Goal: Task Accomplishment & Management: Manage account settings

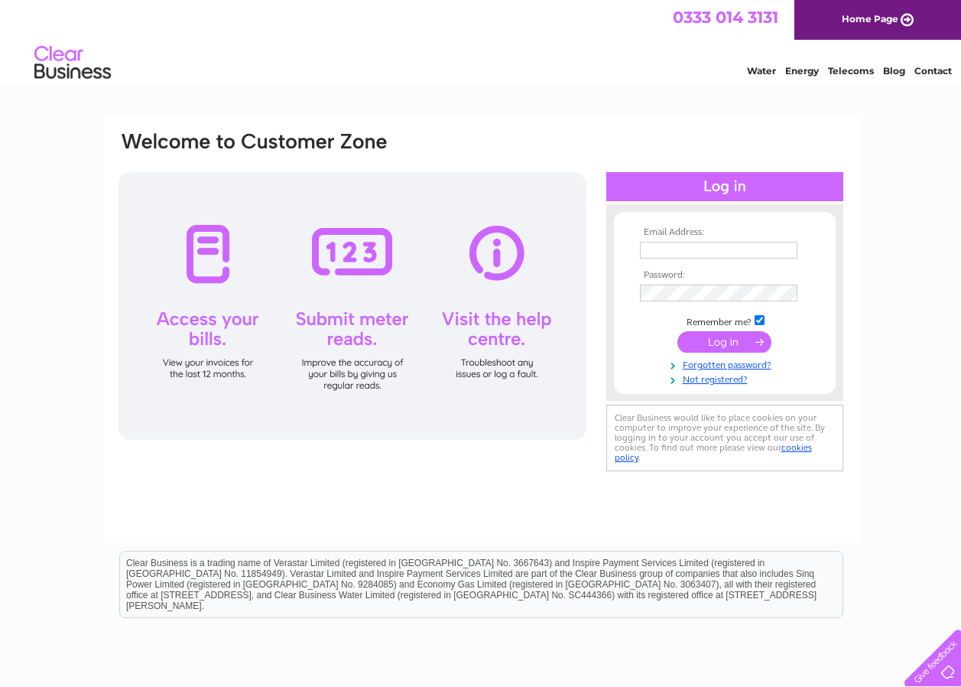
click at [736, 245] on input "text" at bounding box center [719, 250] width 158 height 17
type input "bulwardine.farm@hotmail.co.uk"
click at [719, 336] on input "submit" at bounding box center [724, 343] width 94 height 21
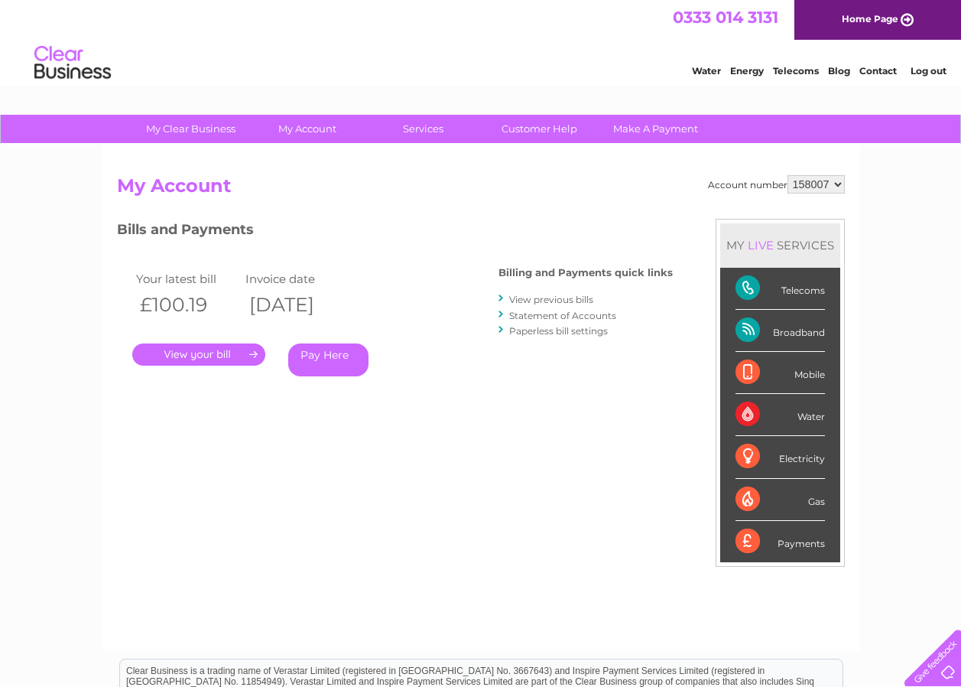
click at [750, 287] on div "Telecoms" at bounding box center [780, 289] width 89 height 42
click at [745, 284] on div "Telecoms" at bounding box center [780, 289] width 89 height 42
click at [544, 128] on link "Customer Help" at bounding box center [539, 129] width 126 height 28
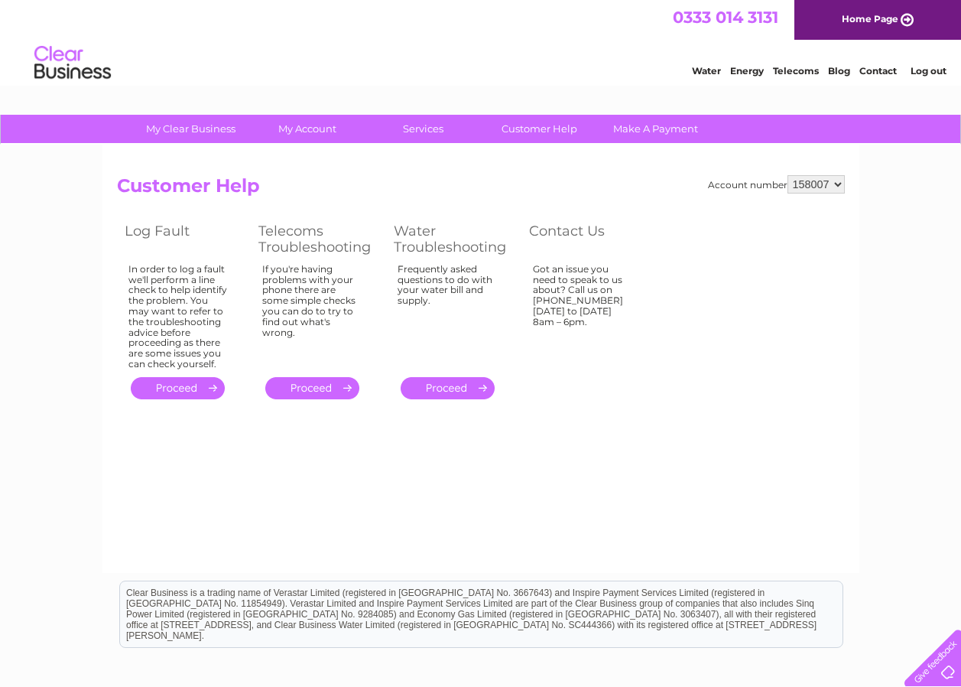
click at [317, 386] on link "." at bounding box center [312, 388] width 94 height 22
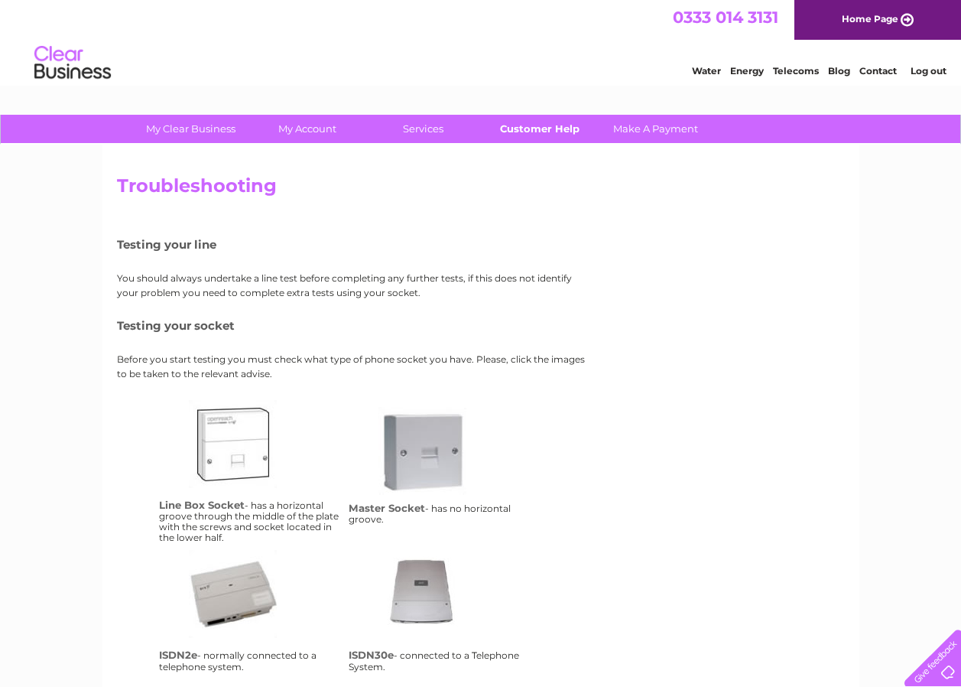
click at [536, 126] on link "Customer Help" at bounding box center [539, 129] width 126 height 28
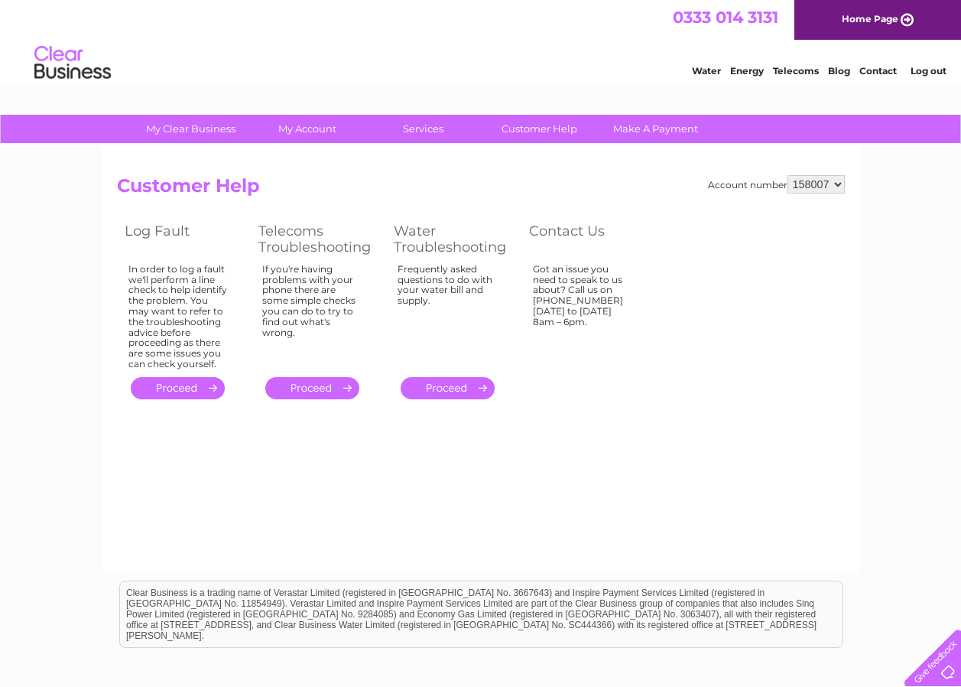
click at [171, 384] on link "." at bounding box center [178, 388] width 94 height 22
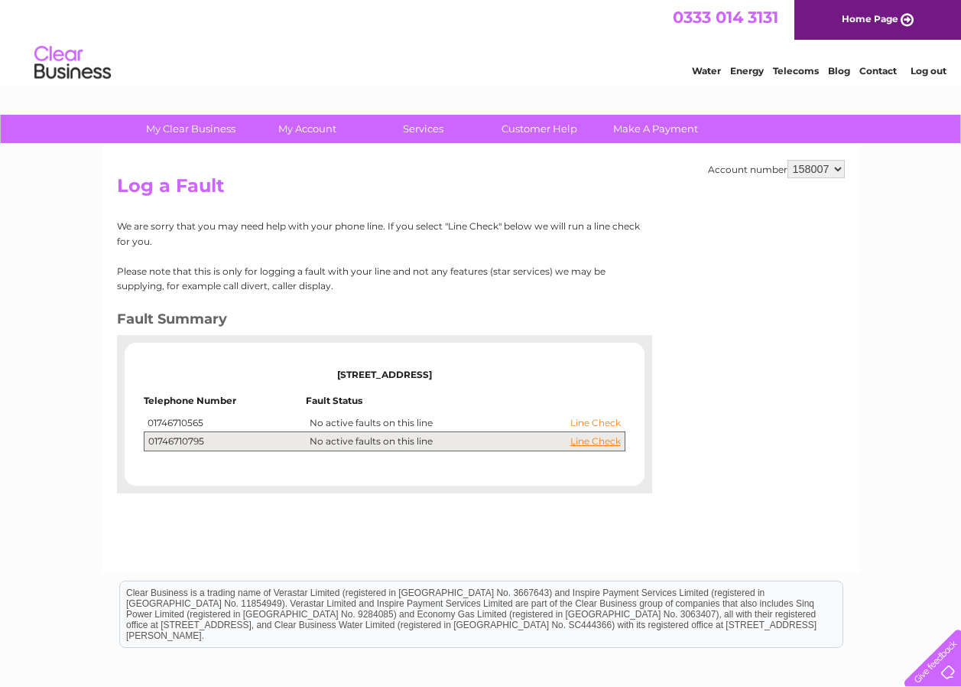
click at [602, 422] on link "Line Check" at bounding box center [595, 422] width 50 height 11
click at [593, 420] on link "Line Check" at bounding box center [595, 422] width 50 height 11
click at [603, 421] on link "Line Check" at bounding box center [595, 422] width 50 height 11
click at [599, 441] on link "Line Check" at bounding box center [595, 441] width 50 height 11
click at [599, 421] on link "Line Check" at bounding box center [595, 422] width 50 height 11
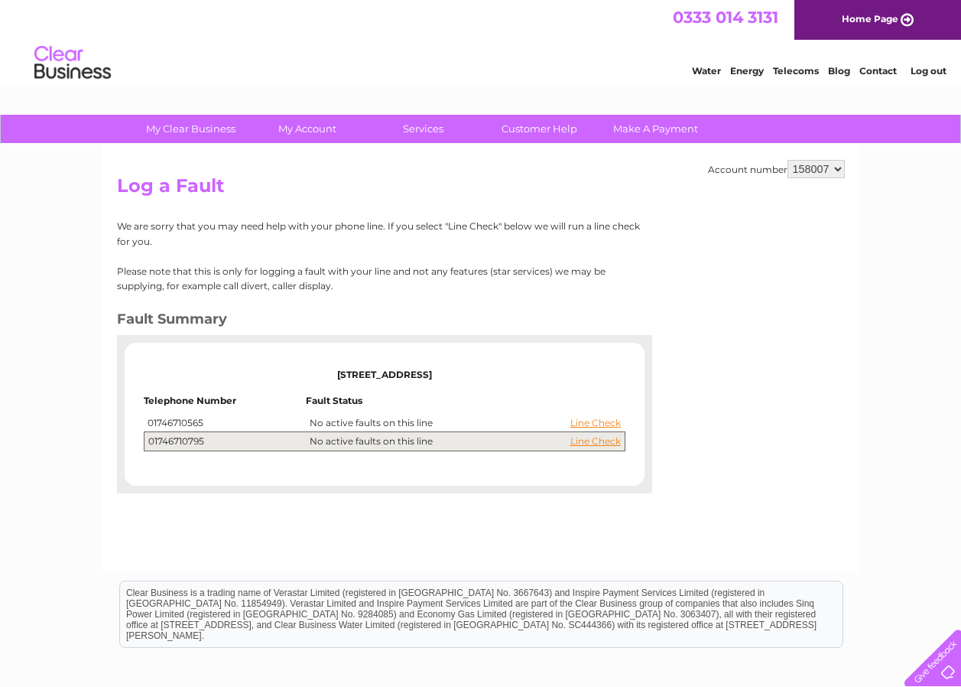
click at [141, 421] on td "Bulwardine Farm, Bulwardine, Claverley, Wolverhampton, West Midlands, WV5 7AP T…" at bounding box center [384, 402] width 489 height 105
click at [623, 421] on td "Line Check No active faults on this line" at bounding box center [465, 423] width 319 height 18
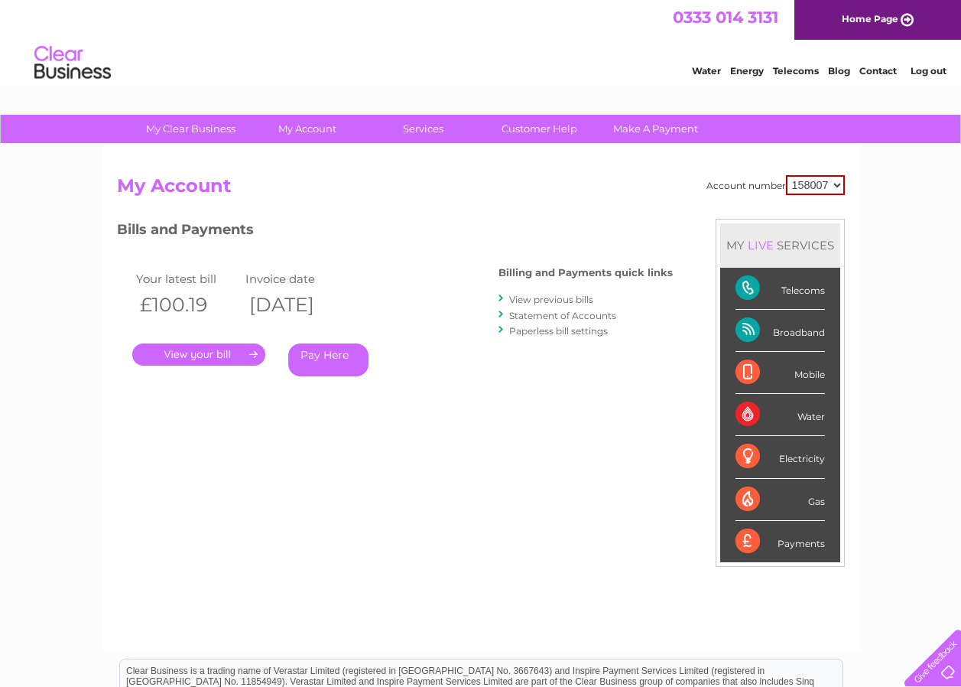
click at [197, 350] on link "." at bounding box center [198, 354] width 133 height 22
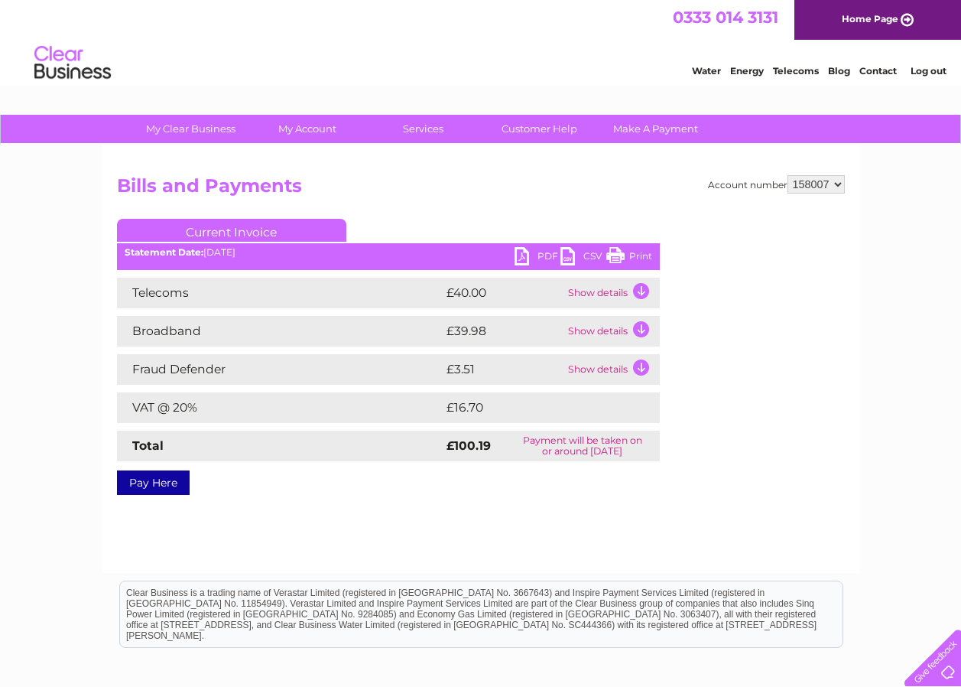
click at [613, 253] on link "Print" at bounding box center [629, 258] width 46 height 22
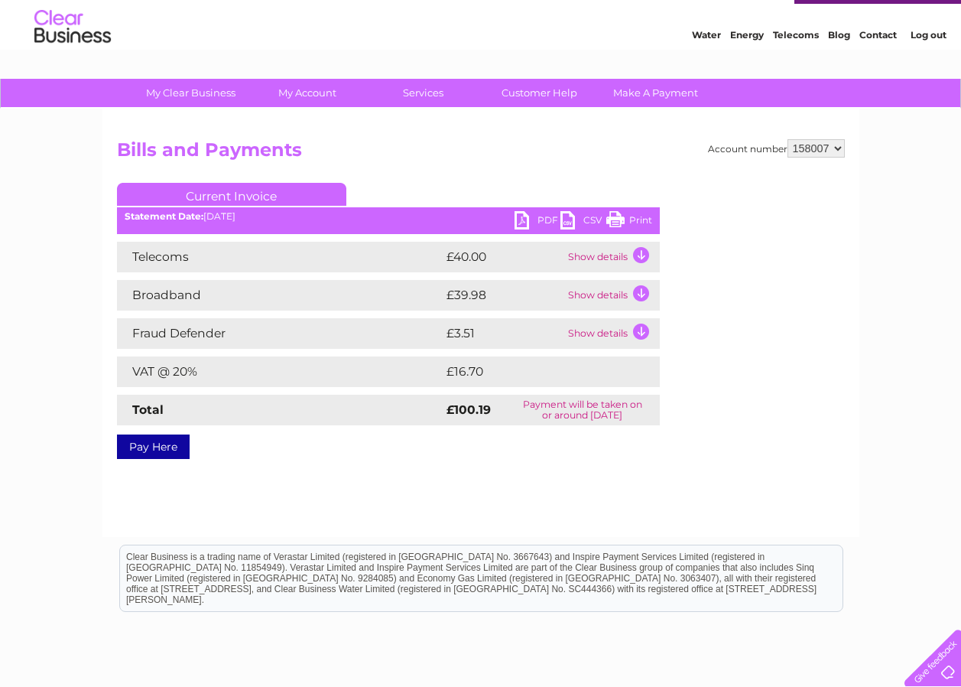
scroll to position [76, 0]
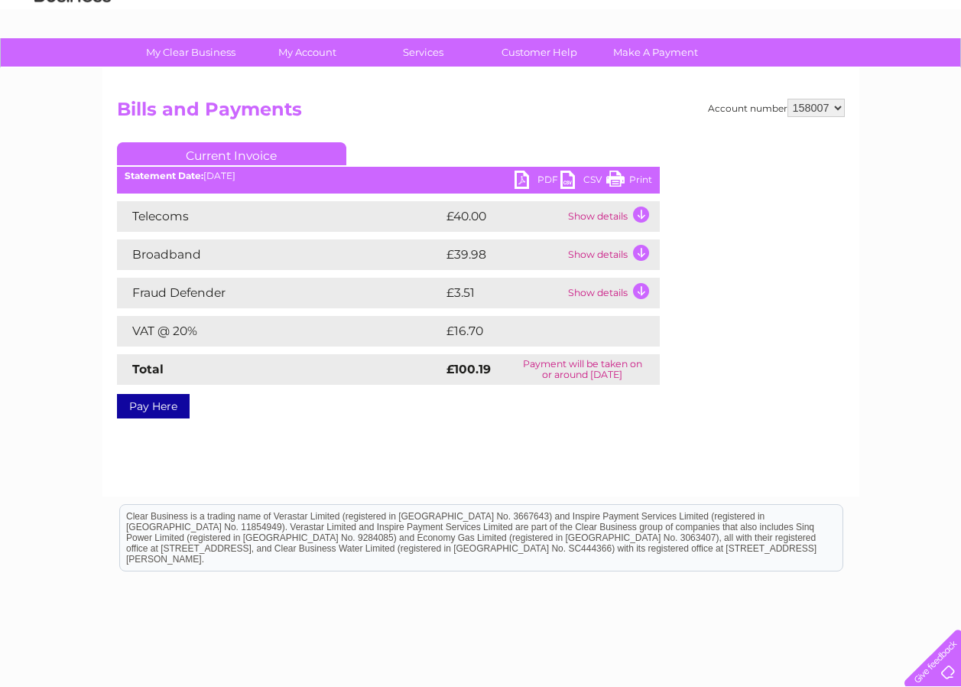
drag, startPoint x: 129, startPoint y: 50, endPoint x: 612, endPoint y: 176, distance: 499.4
click at [612, 176] on link "Print" at bounding box center [629, 182] width 46 height 22
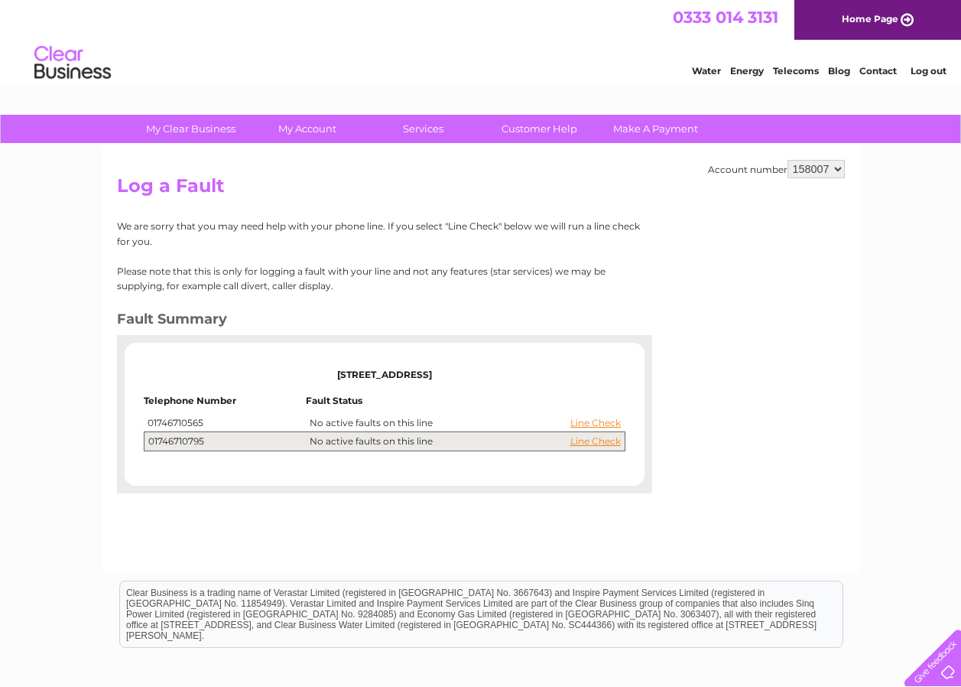
click at [924, 69] on link "Log out" at bounding box center [929, 70] width 36 height 11
